Goal: Task Accomplishment & Management: Use online tool/utility

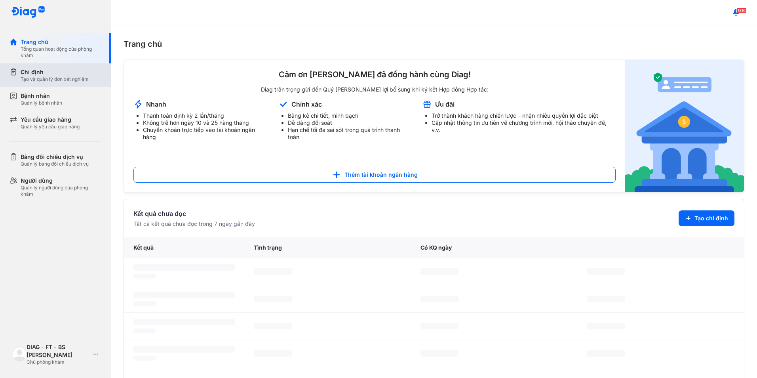
click at [51, 82] on div "Chỉ định Tạo và quản lý đơn xét nghiệm" at bounding box center [60, 75] width 101 height 24
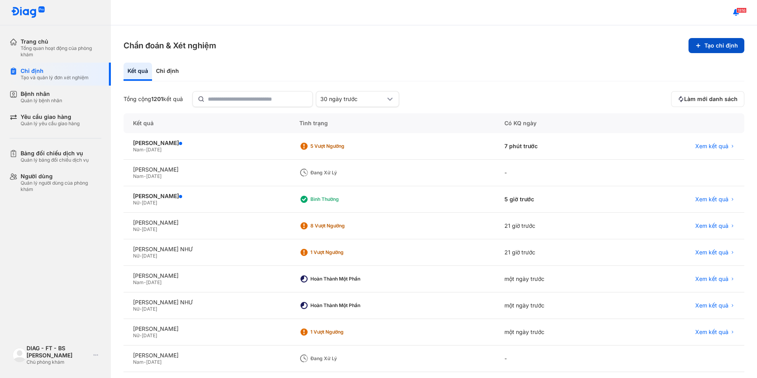
click at [709, 48] on button "Tạo chỉ định" at bounding box center [716, 45] width 56 height 15
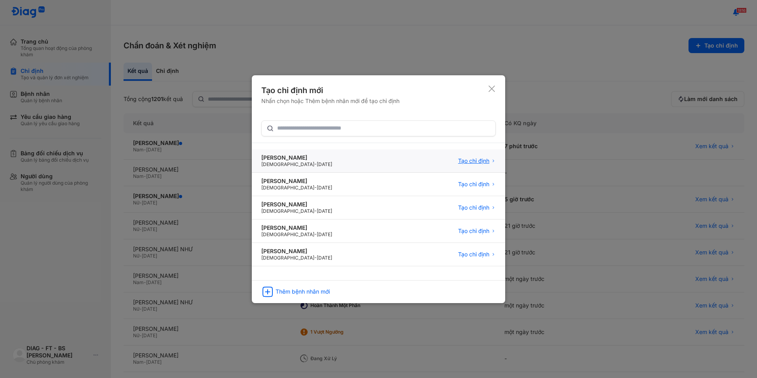
click at [470, 162] on span "Tạo chỉ định" at bounding box center [473, 160] width 31 height 7
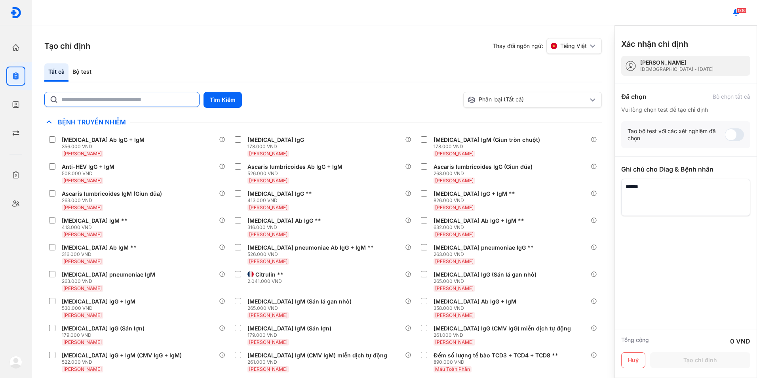
click at [156, 100] on input "text" at bounding box center [127, 99] width 133 height 14
click at [231, 103] on button "Tìm Kiếm" at bounding box center [222, 100] width 38 height 16
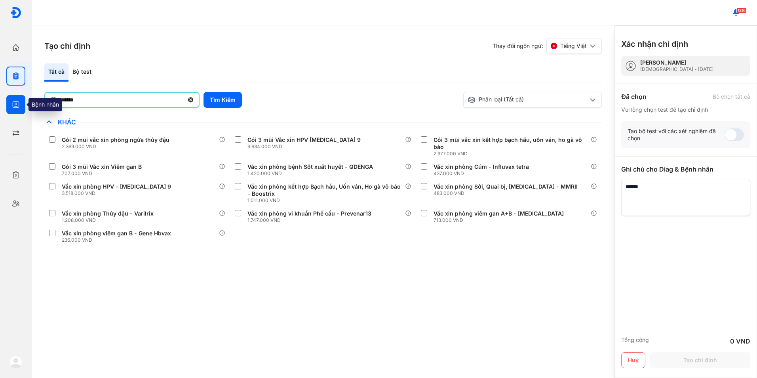
drag, startPoint x: 156, startPoint y: 99, endPoint x: 10, endPoint y: 99, distance: 145.7
click at [10, 99] on div "Trang chủ Tổng quan hoạt động của phòng khám Chỉ định Tạo và quản lý đơn xét ng…" at bounding box center [378, 189] width 757 height 378
type input "***"
click at [224, 99] on button "Tìm Kiếm" at bounding box center [222, 100] width 38 height 16
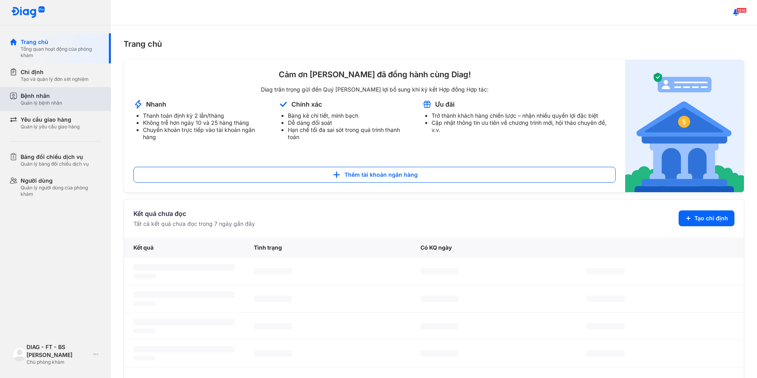
click at [49, 105] on div "Quản lý bệnh nhân" at bounding box center [42, 103] width 42 height 6
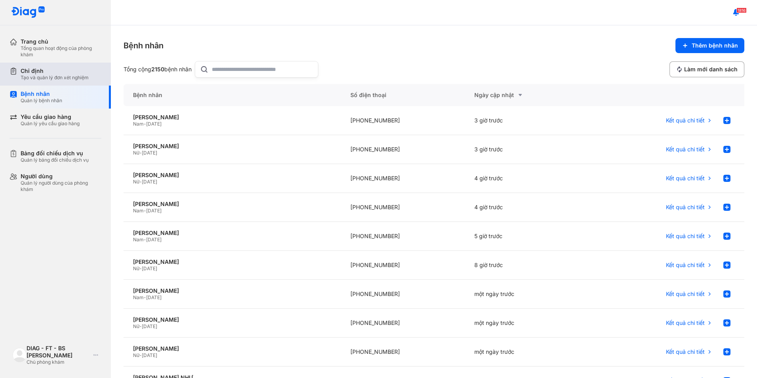
click at [60, 77] on div "Tạo và quản lý đơn xét nghiệm" at bounding box center [55, 77] width 68 height 6
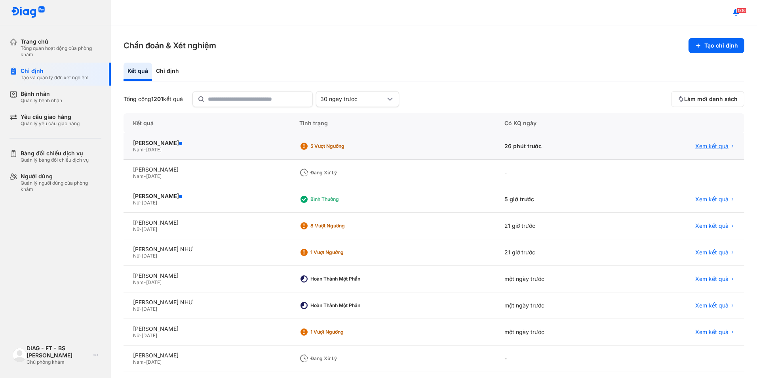
click at [698, 148] on span "Xem kết quả" at bounding box center [711, 146] width 33 height 7
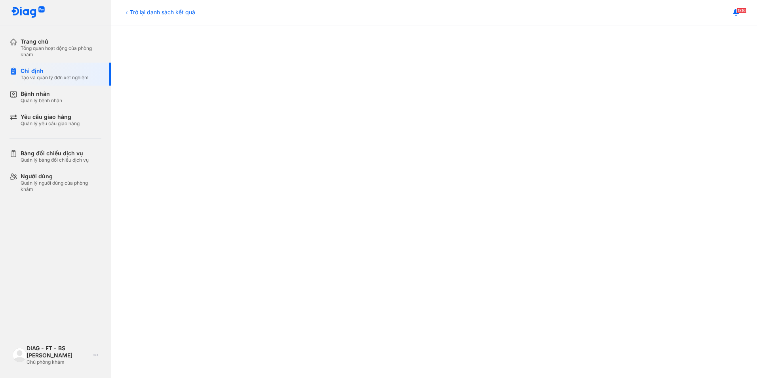
scroll to position [277, 0]
